Goal: Information Seeking & Learning: Learn about a topic

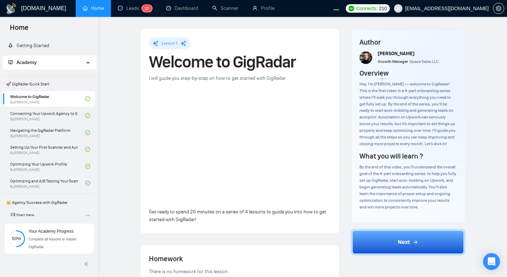
click at [124, 119] on div "Lesson 1 Welcome to GigRadar I will guide you step-by-step on how to get starte…" at bounding box center [303, 193] width 386 height 330
click at [48, 48] on link "Getting Started" at bounding box center [28, 46] width 41 height 6
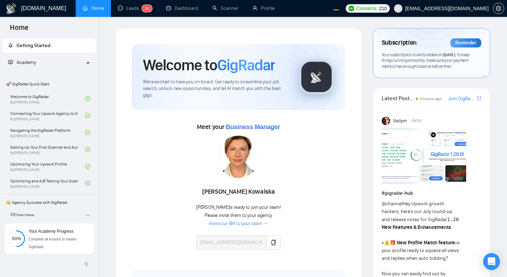
click at [40, 9] on h1 "[DOMAIN_NAME]" at bounding box center [43, 8] width 45 height 17
click at [126, 11] on link "Leads 2 0" at bounding box center [135, 8] width 34 height 6
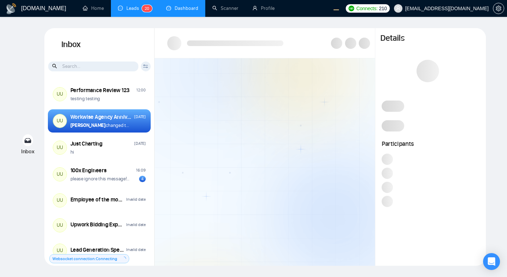
click at [177, 8] on link "Dashboard" at bounding box center [182, 8] width 32 height 6
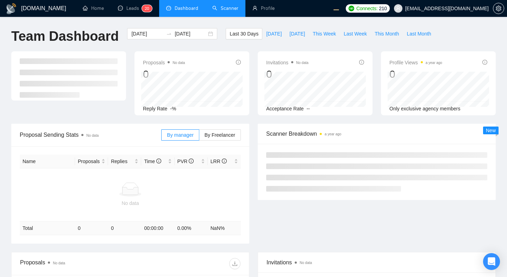
click at [235, 7] on link "Scanner" at bounding box center [225, 8] width 26 height 6
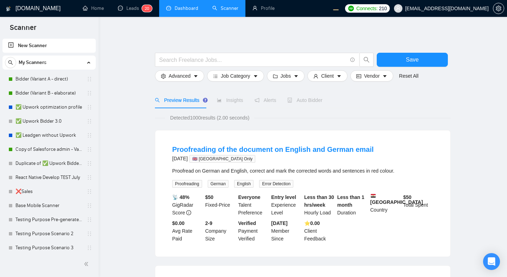
click at [190, 7] on link "Dashboard" at bounding box center [182, 8] width 32 height 6
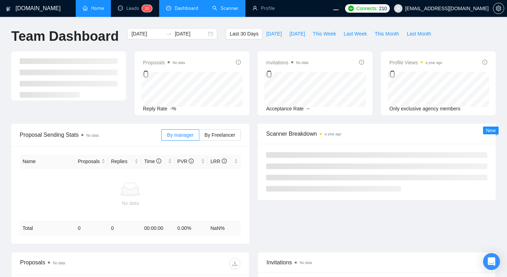
click at [96, 11] on link "Home" at bounding box center [93, 8] width 21 height 6
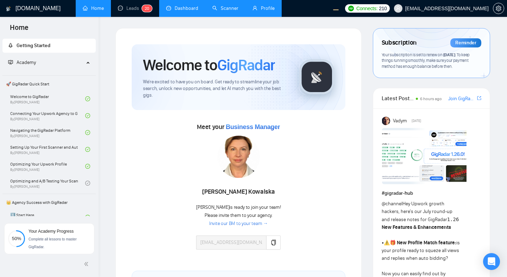
click at [257, 11] on link "Profile" at bounding box center [263, 8] width 22 height 6
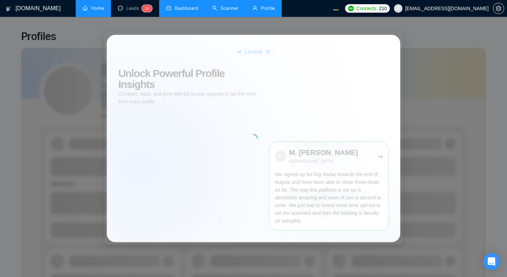
click at [85, 7] on link "Home" at bounding box center [93, 8] width 21 height 6
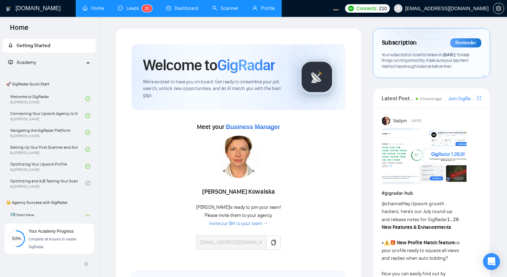
click at [130, 9] on link "Leads 2 0" at bounding box center [135, 8] width 34 height 6
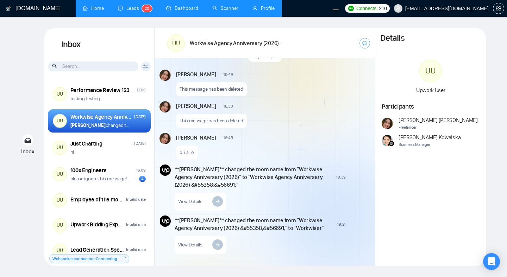
scroll to position [641, 0]
click at [87, 11] on link "Home" at bounding box center [93, 8] width 21 height 6
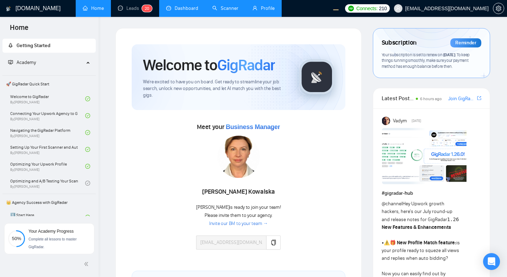
click at [258, 6] on link "Profile" at bounding box center [263, 8] width 22 height 6
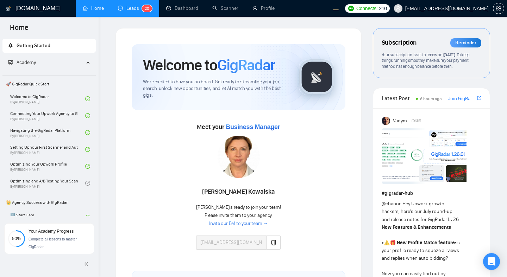
click at [130, 9] on link "Leads 2 0" at bounding box center [135, 8] width 34 height 6
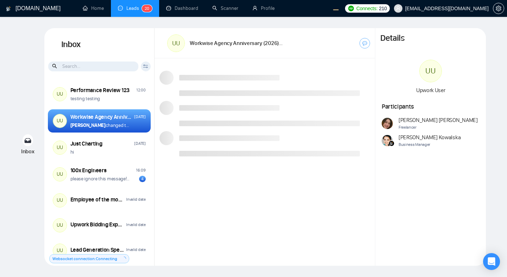
scroll to position [537, 0]
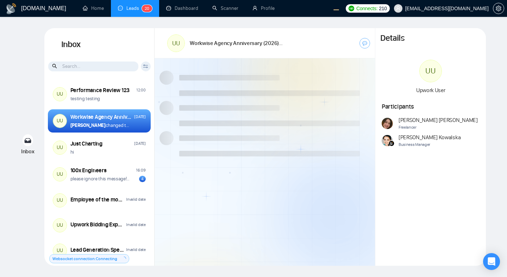
scroll to position [537, 0]
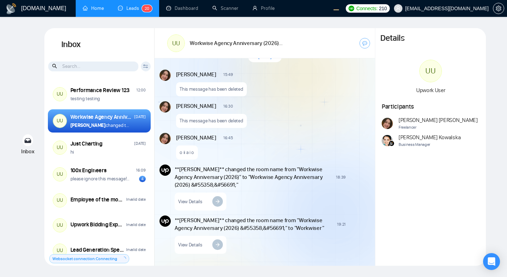
click at [90, 8] on link "Home" at bounding box center [93, 8] width 21 height 6
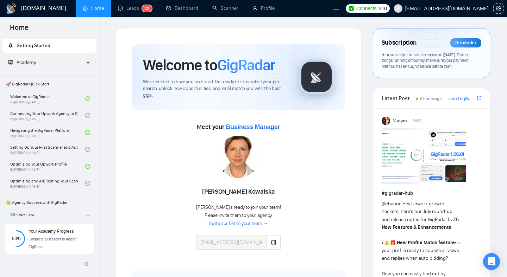
click at [50, 62] on span "Academy" at bounding box center [46, 63] width 76 height 14
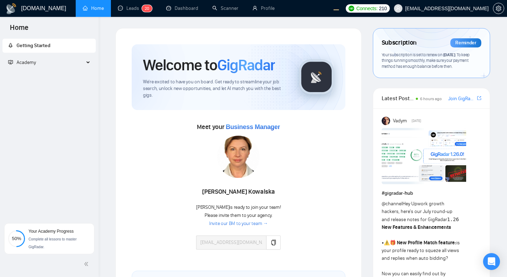
click at [50, 62] on span "Academy" at bounding box center [46, 63] width 76 height 14
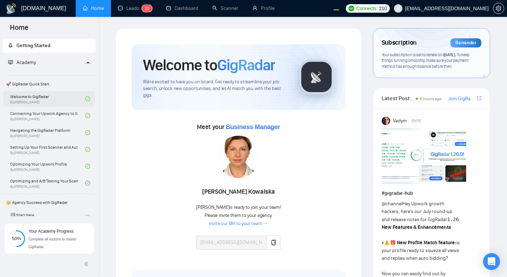
click at [56, 101] on link "Welcome to GigRadar By [PERSON_NAME]" at bounding box center [47, 98] width 75 height 15
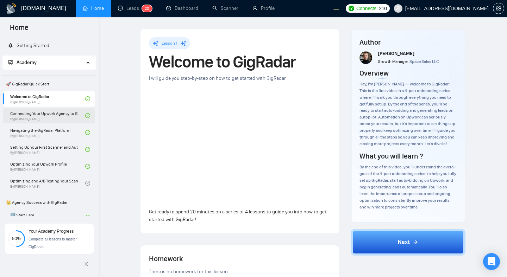
click at [68, 109] on link "Connecting Your Upwork Agency to GigRadar By [PERSON_NAME]" at bounding box center [47, 115] width 75 height 15
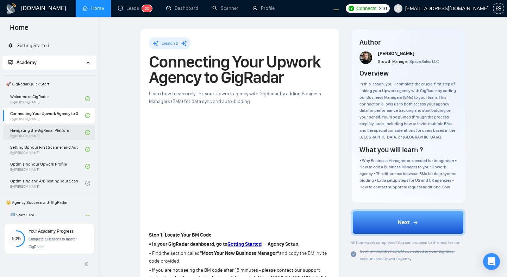
click at [54, 138] on link "Navigating the GigRadar Platform By [PERSON_NAME]" at bounding box center [47, 132] width 75 height 15
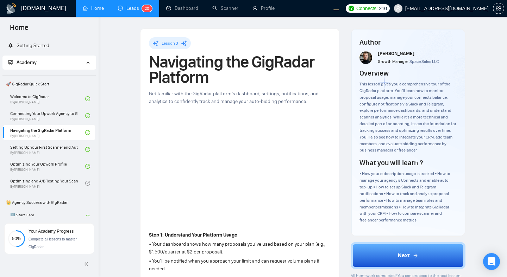
click at [137, 11] on link "Leads 2 0" at bounding box center [135, 8] width 34 height 6
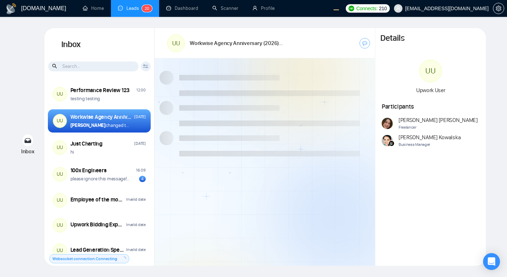
scroll to position [537, 0]
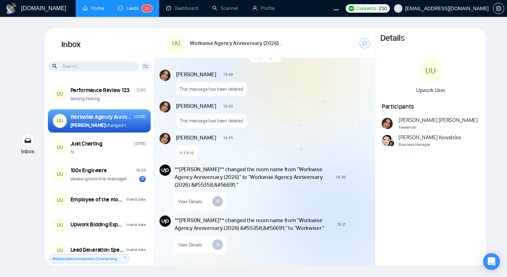
click at [99, 11] on link "Home" at bounding box center [93, 8] width 21 height 6
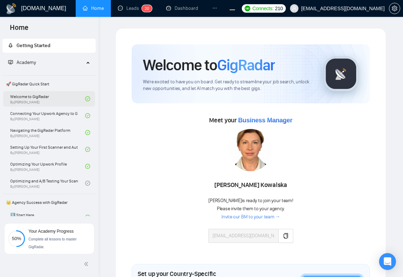
click at [56, 99] on link "Welcome to GigRadar By [PERSON_NAME]" at bounding box center [47, 98] width 75 height 15
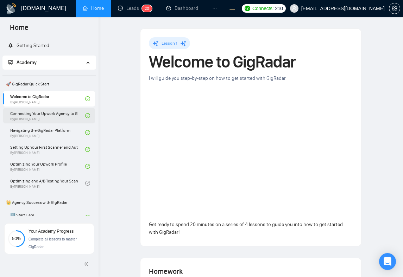
click at [50, 119] on link "Connecting Your Upwork Agency to GigRadar By [PERSON_NAME]" at bounding box center [47, 115] width 75 height 15
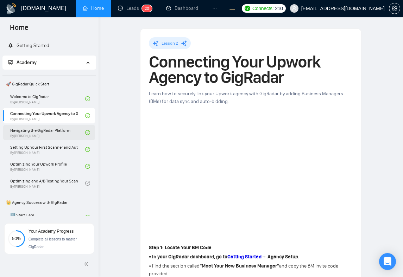
click at [55, 136] on link "Navigating the GigRadar Platform By [PERSON_NAME]" at bounding box center [47, 132] width 75 height 15
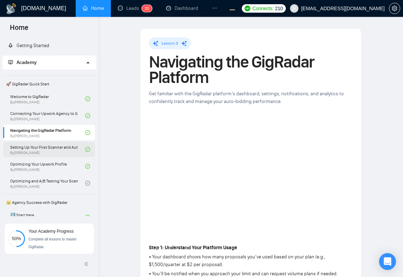
click at [66, 157] on link "Setting Up Your First Scanner and Auto-Bidder By [PERSON_NAME]" at bounding box center [47, 149] width 75 height 15
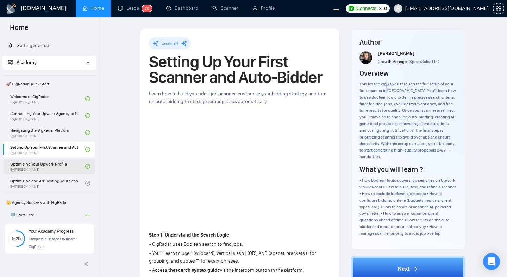
click at [72, 165] on link "Optimizing Your Upwork Profile By Vlad Timinsky" at bounding box center [47, 166] width 75 height 15
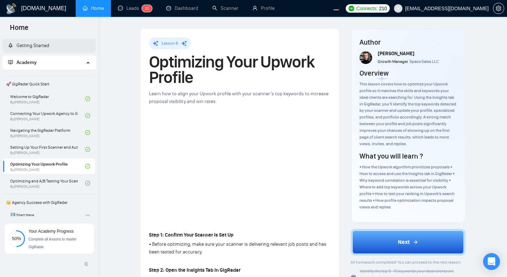
click at [44, 43] on link "Getting Started" at bounding box center [28, 46] width 41 height 6
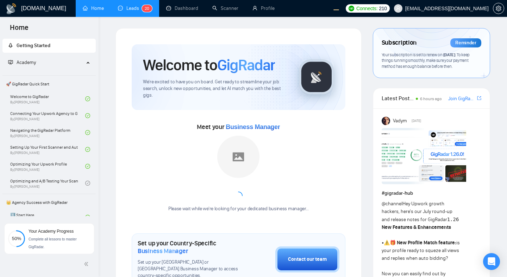
click at [139, 9] on link "Leads 2 0" at bounding box center [135, 8] width 34 height 6
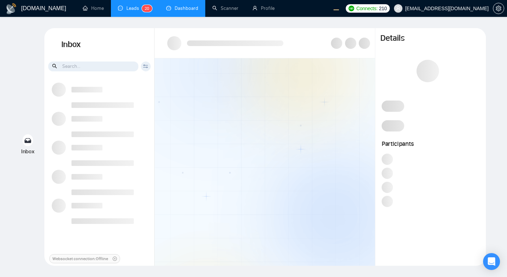
click at [172, 8] on link "Dashboard" at bounding box center [182, 8] width 32 height 6
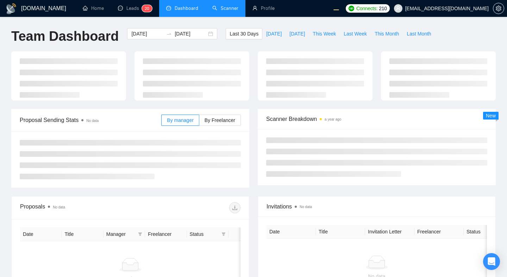
click at [226, 6] on link "Scanner" at bounding box center [225, 8] width 26 height 6
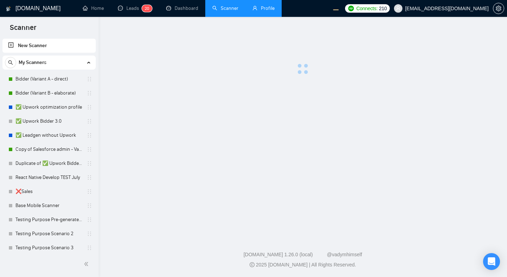
click at [261, 8] on link "Profile" at bounding box center [263, 8] width 22 height 6
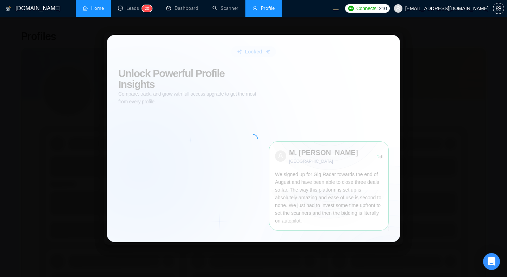
click at [86, 6] on link "Home" at bounding box center [93, 8] width 21 height 6
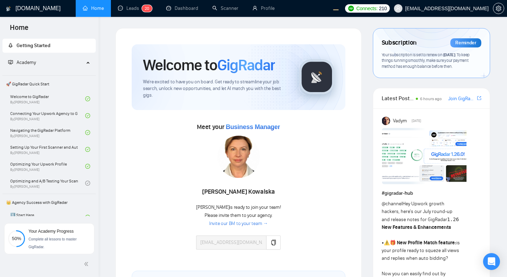
click at [305, 142] on div "Meet your Business Manager Agnieszka Kowalska Agnieszka is ready to join your t…" at bounding box center [239, 189] width 214 height 136
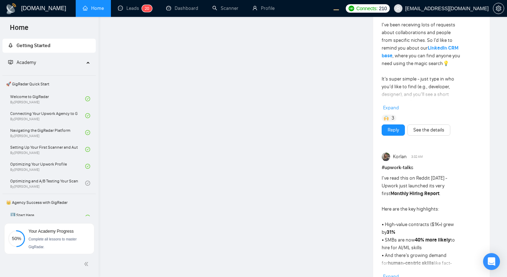
scroll to position [607, 0]
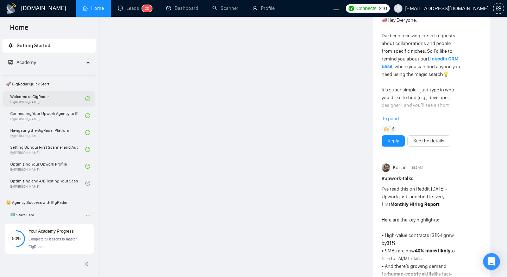
click at [60, 103] on link "Welcome to GigRadar By [PERSON_NAME]" at bounding box center [47, 98] width 75 height 15
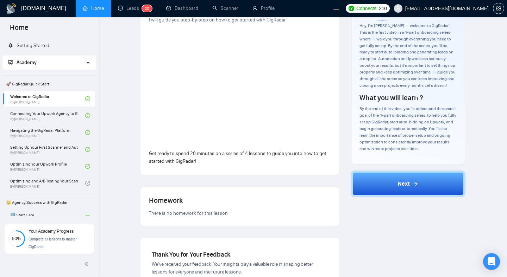
scroll to position [135, 0]
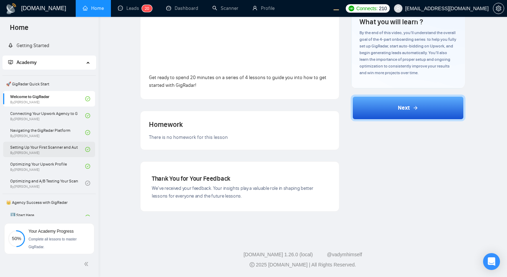
click at [75, 149] on link "Setting Up Your First Scanner and Auto-Bidder By [PERSON_NAME]" at bounding box center [47, 149] width 75 height 15
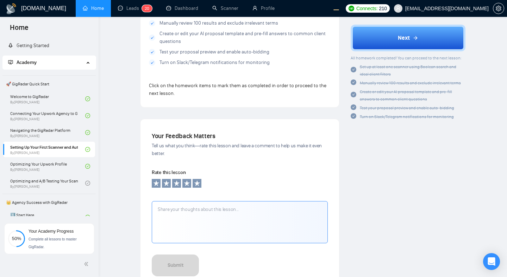
scroll to position [724, 0]
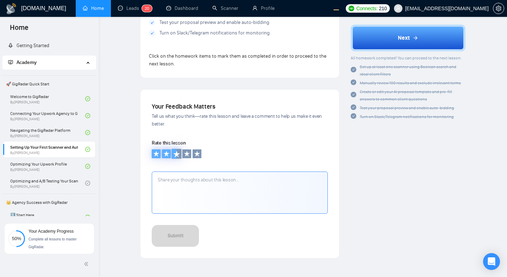
click at [176, 152] on icon at bounding box center [176, 154] width 7 height 7
click at [179, 180] on textarea at bounding box center [240, 193] width 176 height 42
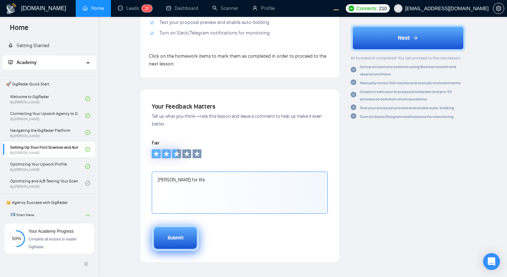
type textarea "[PERSON_NAME] for life"
click at [175, 235] on div "Submit" at bounding box center [176, 239] width 16 height 8
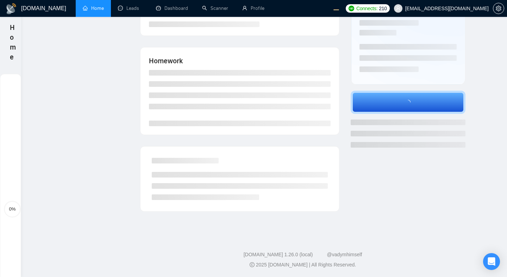
scroll to position [0, 0]
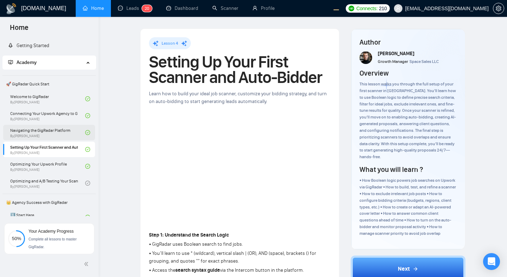
click at [69, 134] on link "Navigating the GigRadar Platform By [PERSON_NAME]" at bounding box center [47, 132] width 75 height 15
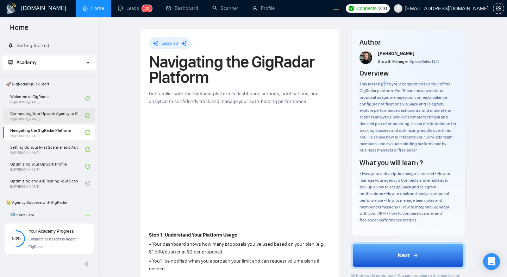
click at [59, 115] on link "Connecting Your Upwork Agency to GigRadar By [PERSON_NAME]" at bounding box center [47, 115] width 75 height 15
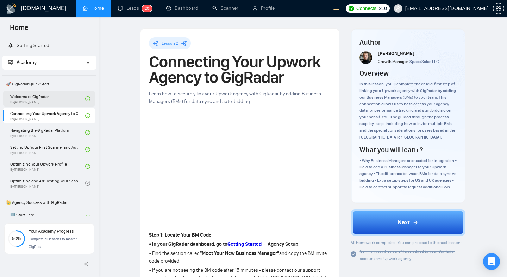
click at [60, 100] on link "Welcome to GigRadar By [PERSON_NAME]" at bounding box center [47, 98] width 75 height 15
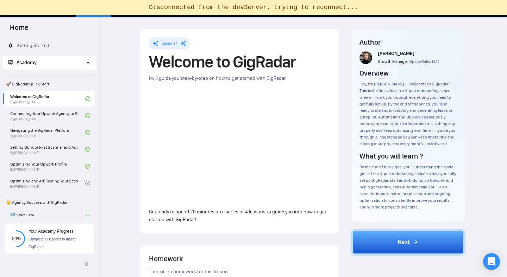
click at [205, 23] on div "[DOMAIN_NAME] Home Leads 2 0 Dashboard Scanner Profile Connects: 210 [EMAIL_ADD…" at bounding box center [303, 206] width 408 height 412
click at [106, 112] on div "[DOMAIN_NAME] Home Leads 2 0 Dashboard Scanner Profile Connects: 210 [EMAIL_ADD…" at bounding box center [303, 206] width 408 height 412
